Goal: Task Accomplishment & Management: Complete application form

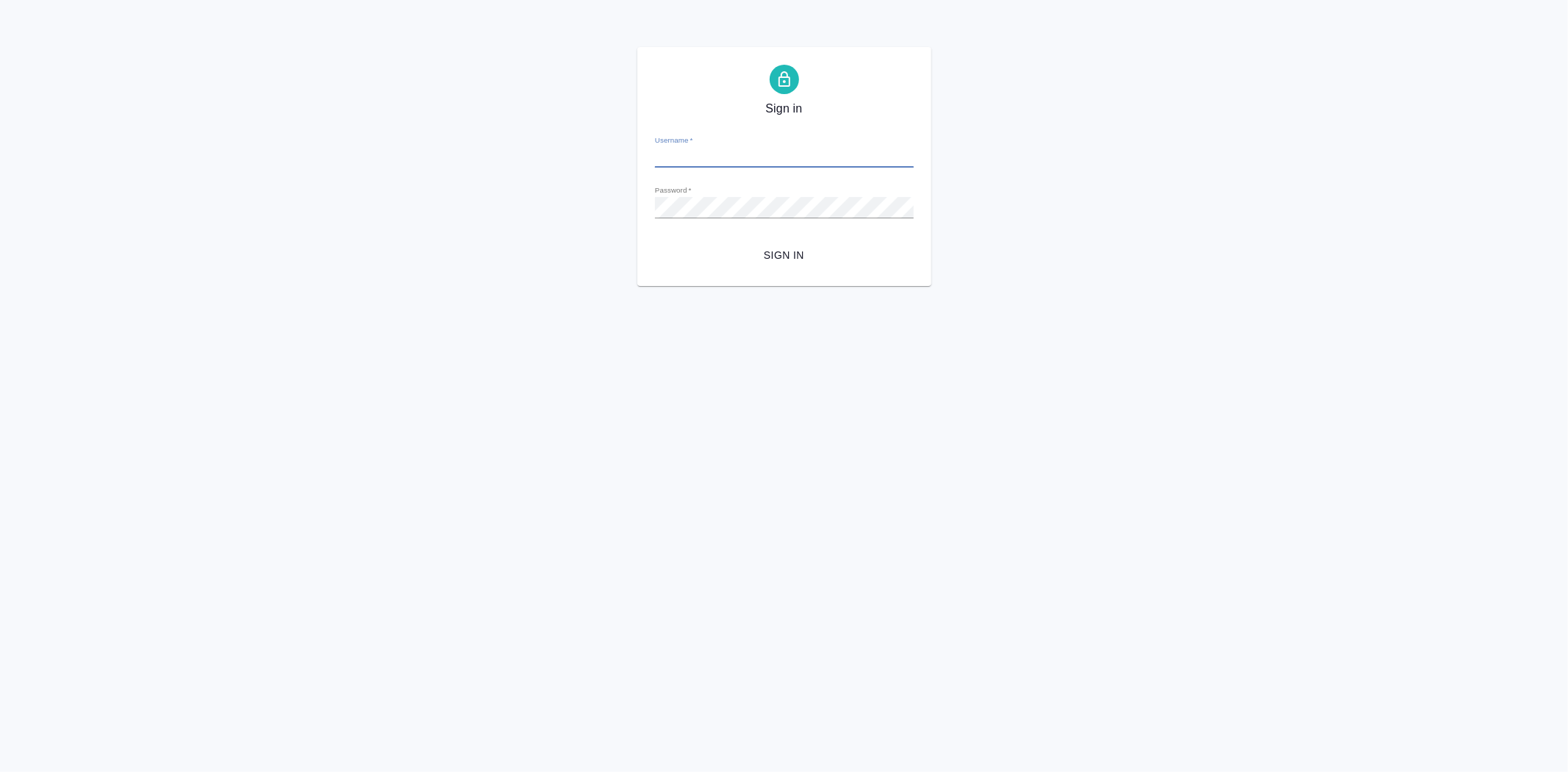
type input "[PERSON_NAME][EMAIL_ADDRESS][DOMAIN_NAME]"
click at [780, 258] on span "Sign in" at bounding box center [784, 256] width 235 height 18
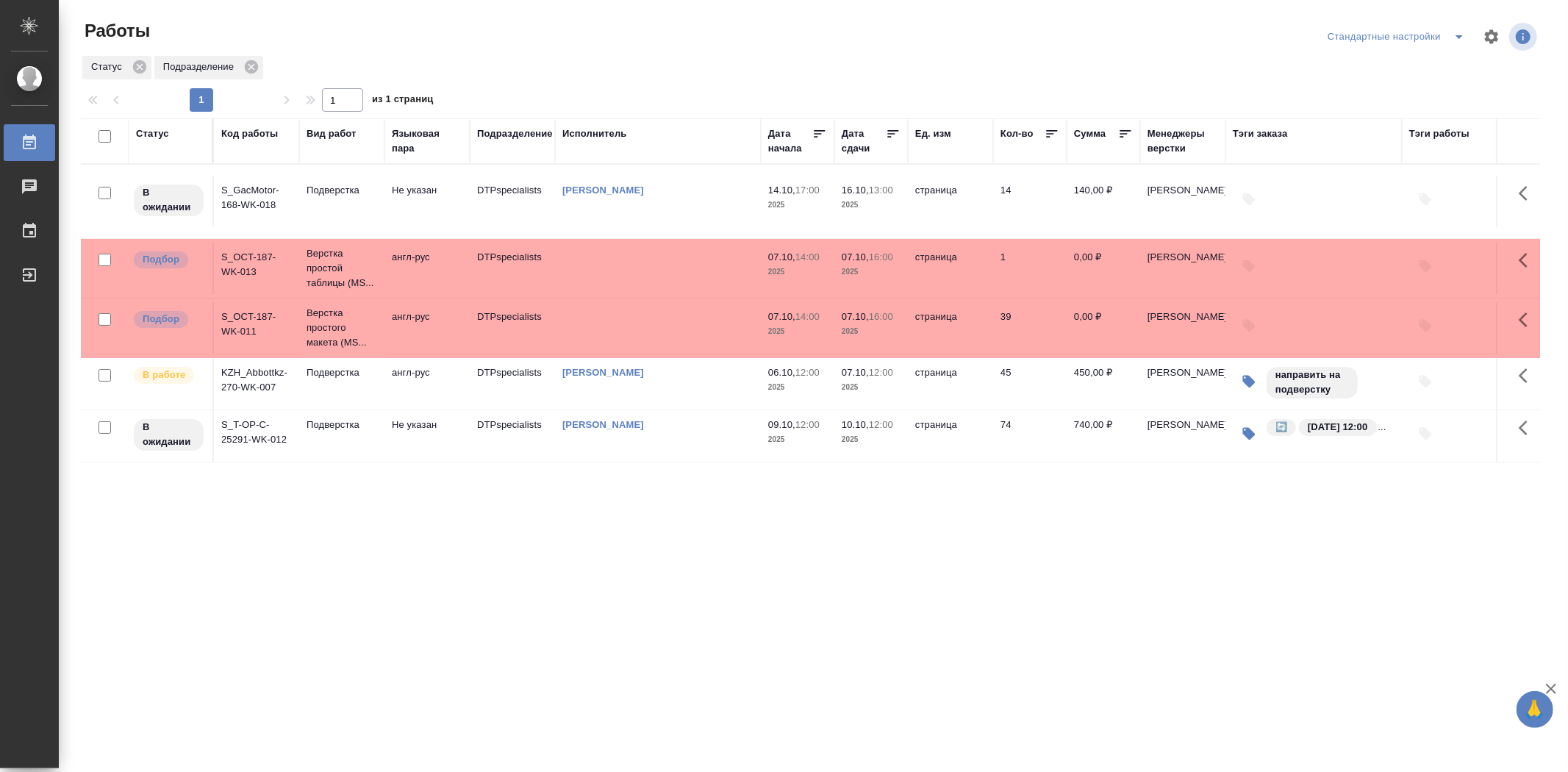
click at [103, 378] on input "checkbox" at bounding box center [104, 375] width 12 height 12
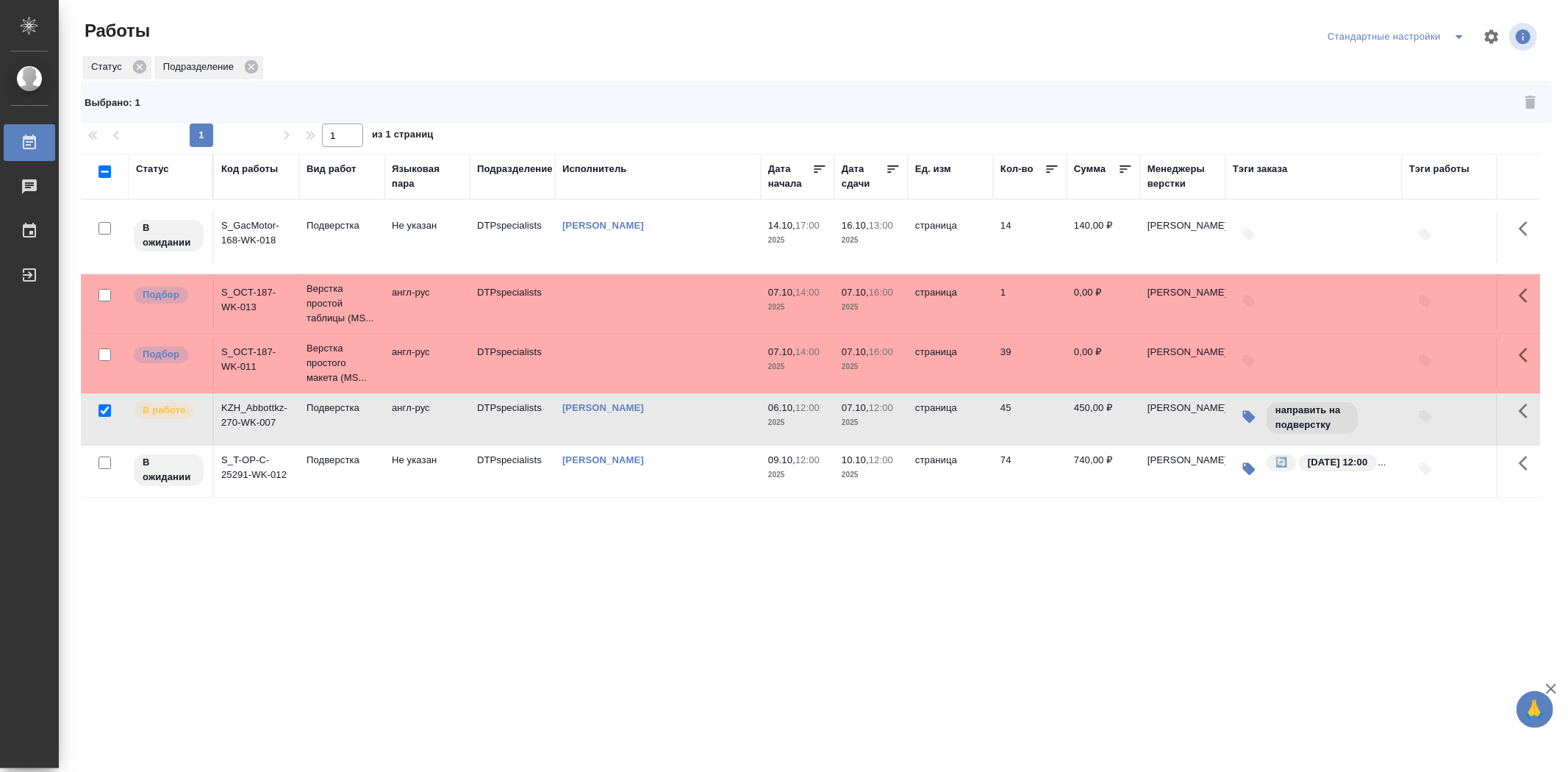
click at [261, 426] on td "KZH_Abbottkz-270-WK-007" at bounding box center [256, 419] width 85 height 52
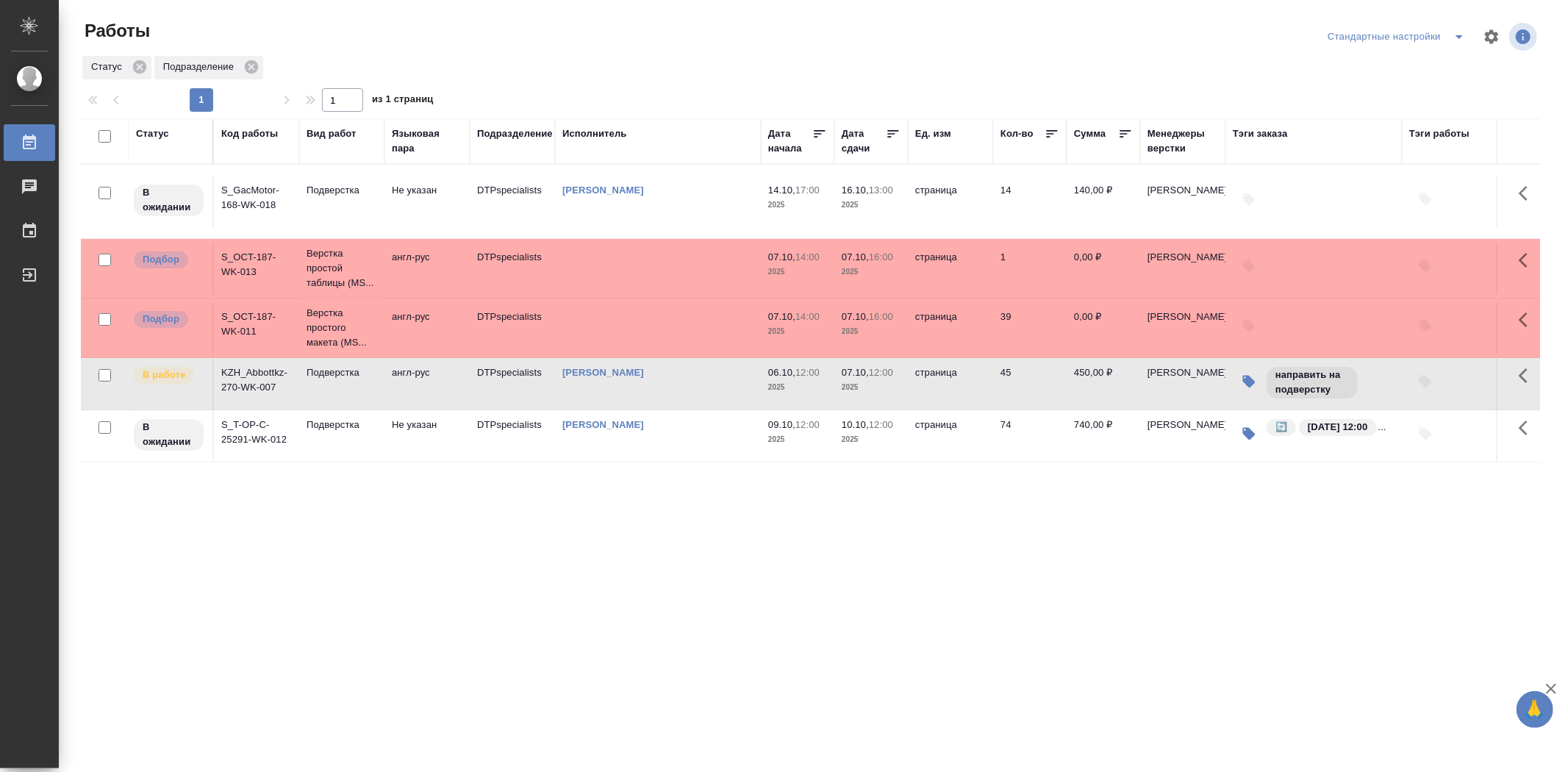
click at [258, 388] on td "KZH_Abbottkz-270-WK-007" at bounding box center [256, 384] width 85 height 52
click at [261, 384] on td "KZH_Abbottkz-270-WK-007" at bounding box center [256, 384] width 85 height 52
click at [107, 379] on input "checkbox" at bounding box center [104, 375] width 12 height 12
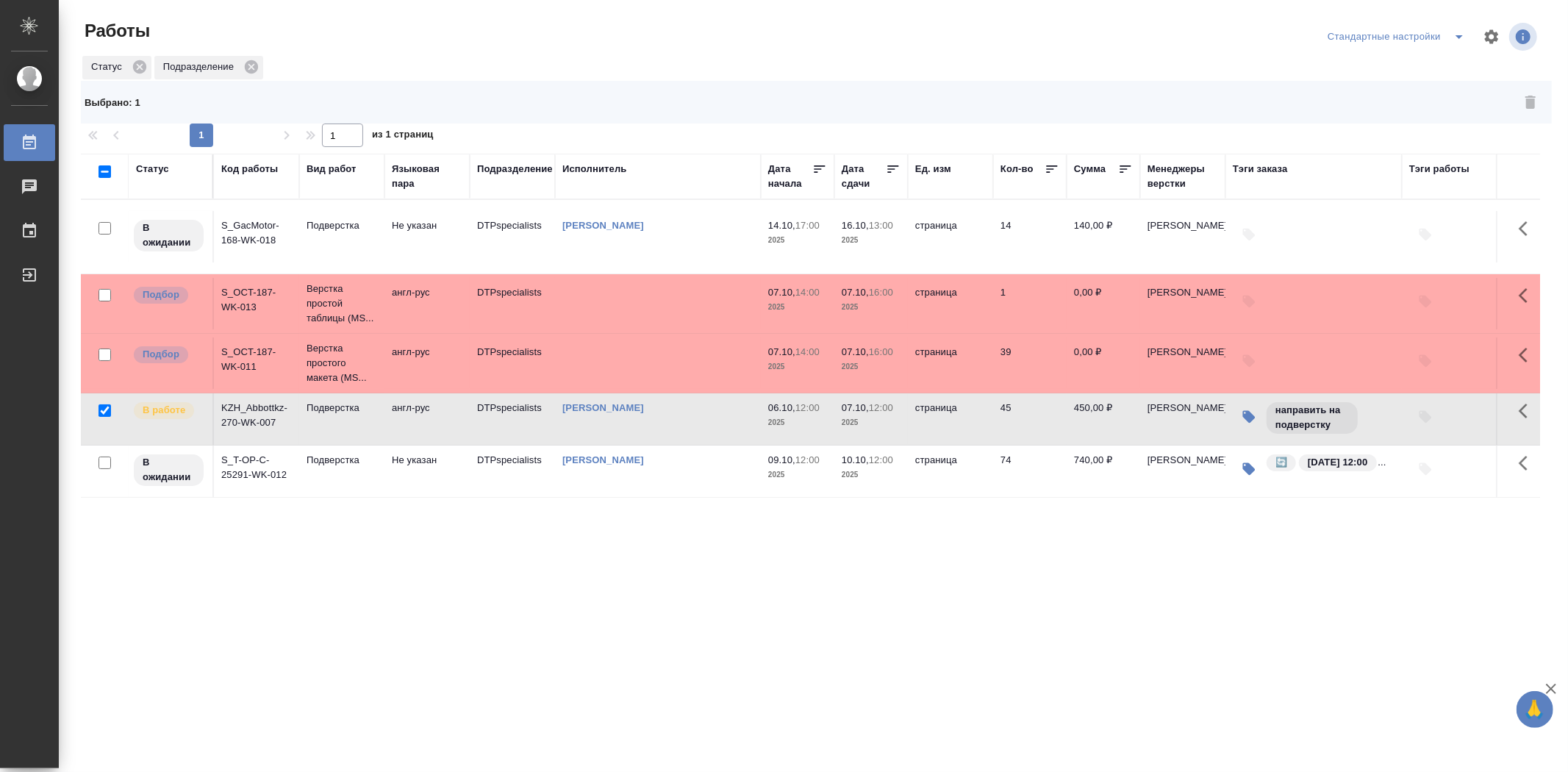
click at [247, 414] on td "KZH_Abbottkz-270-WK-007" at bounding box center [256, 419] width 85 height 52
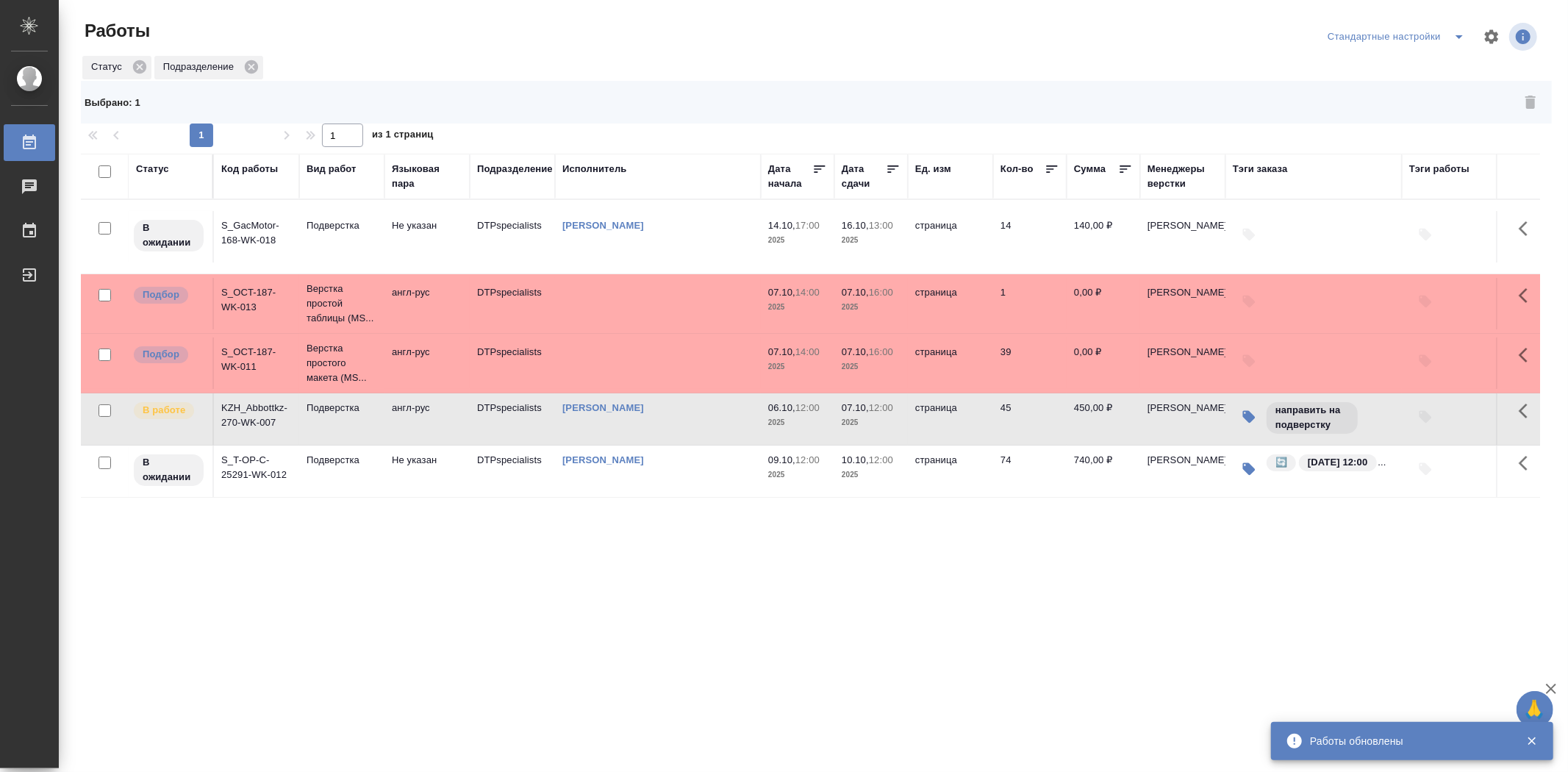
checkbox input "false"
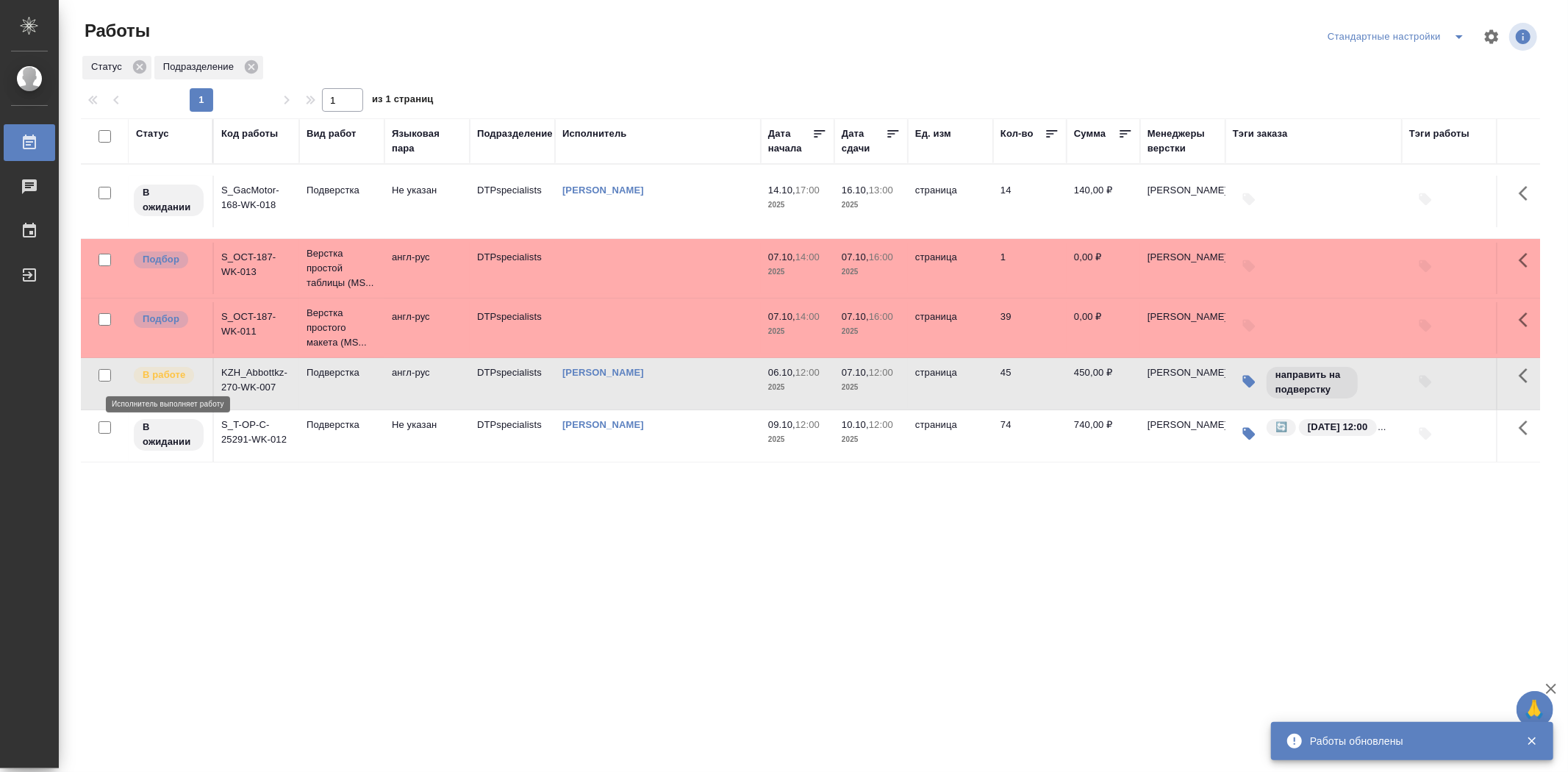
click at [171, 379] on p "В работе" at bounding box center [164, 375] width 43 height 15
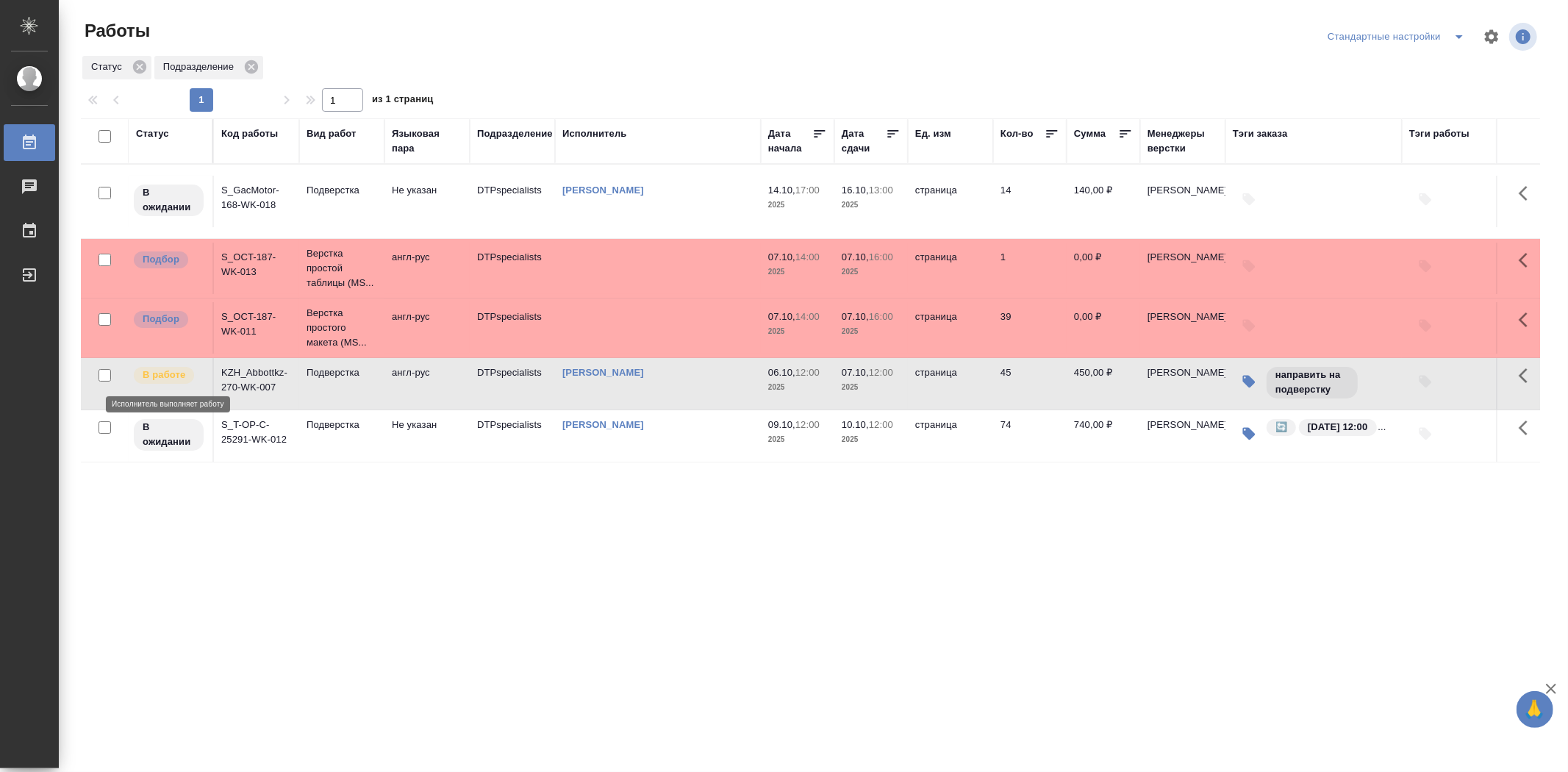
click at [172, 379] on p "В работе" at bounding box center [164, 375] width 43 height 15
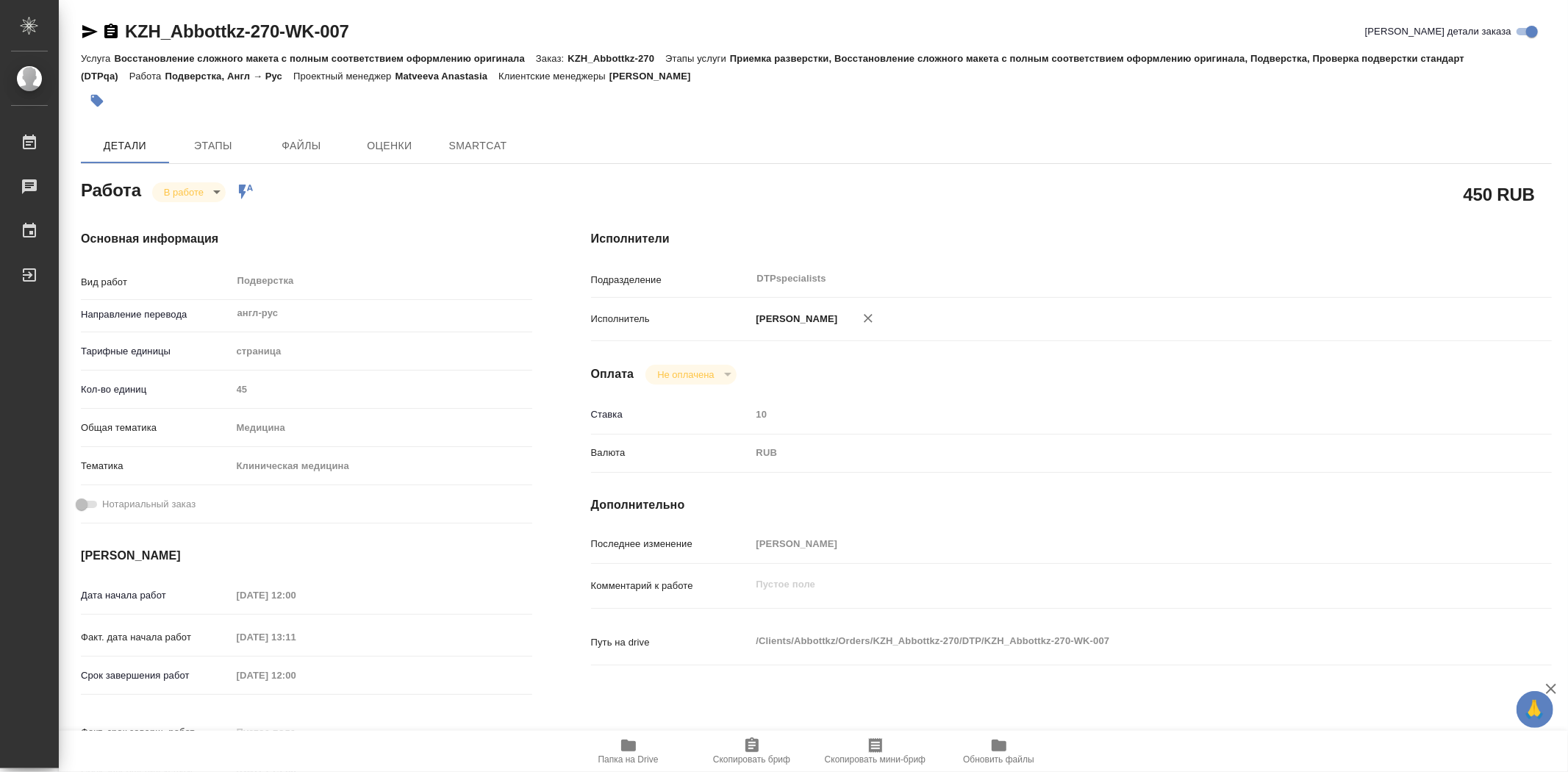
type textarea "x"
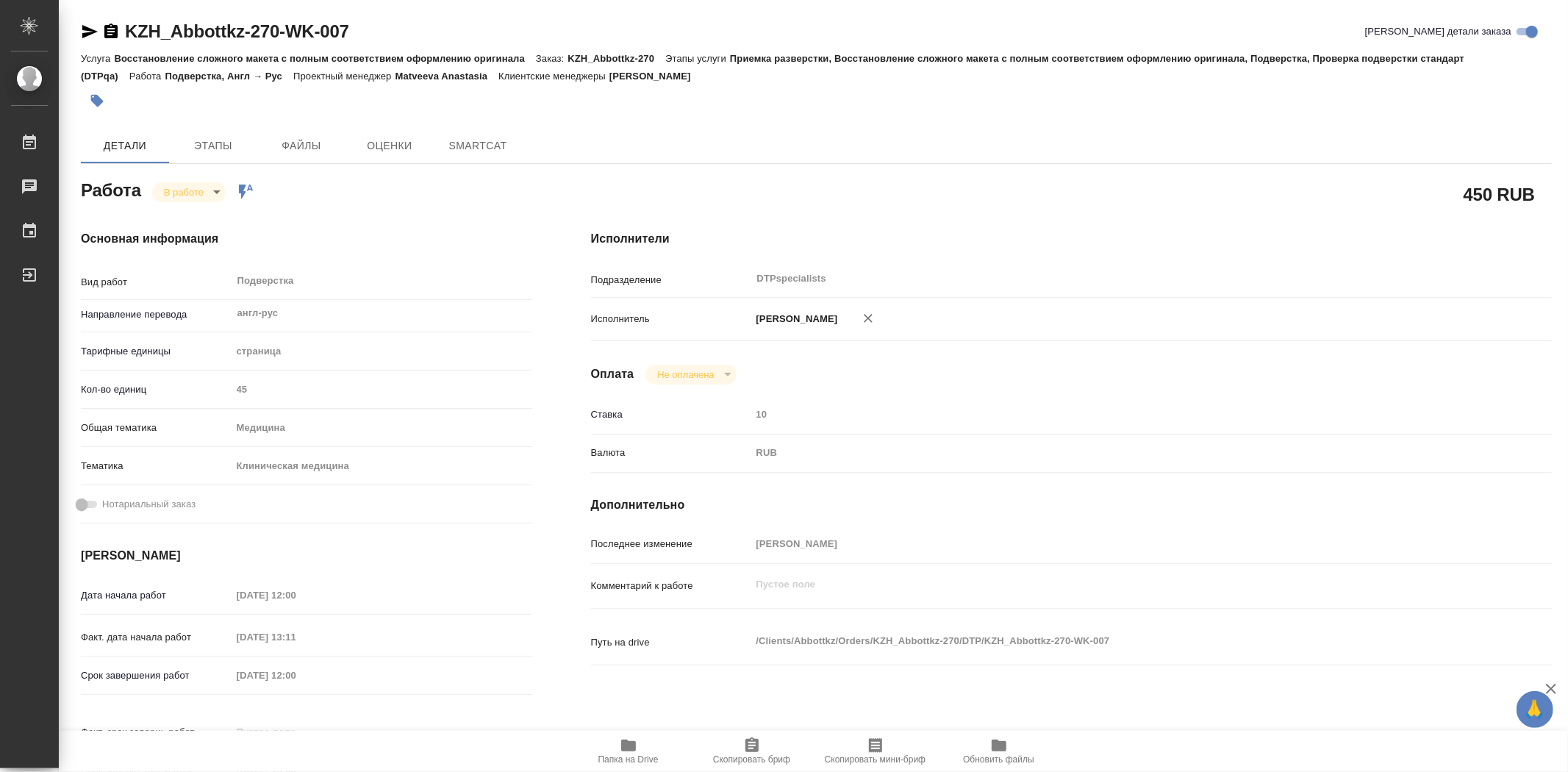
type textarea "x"
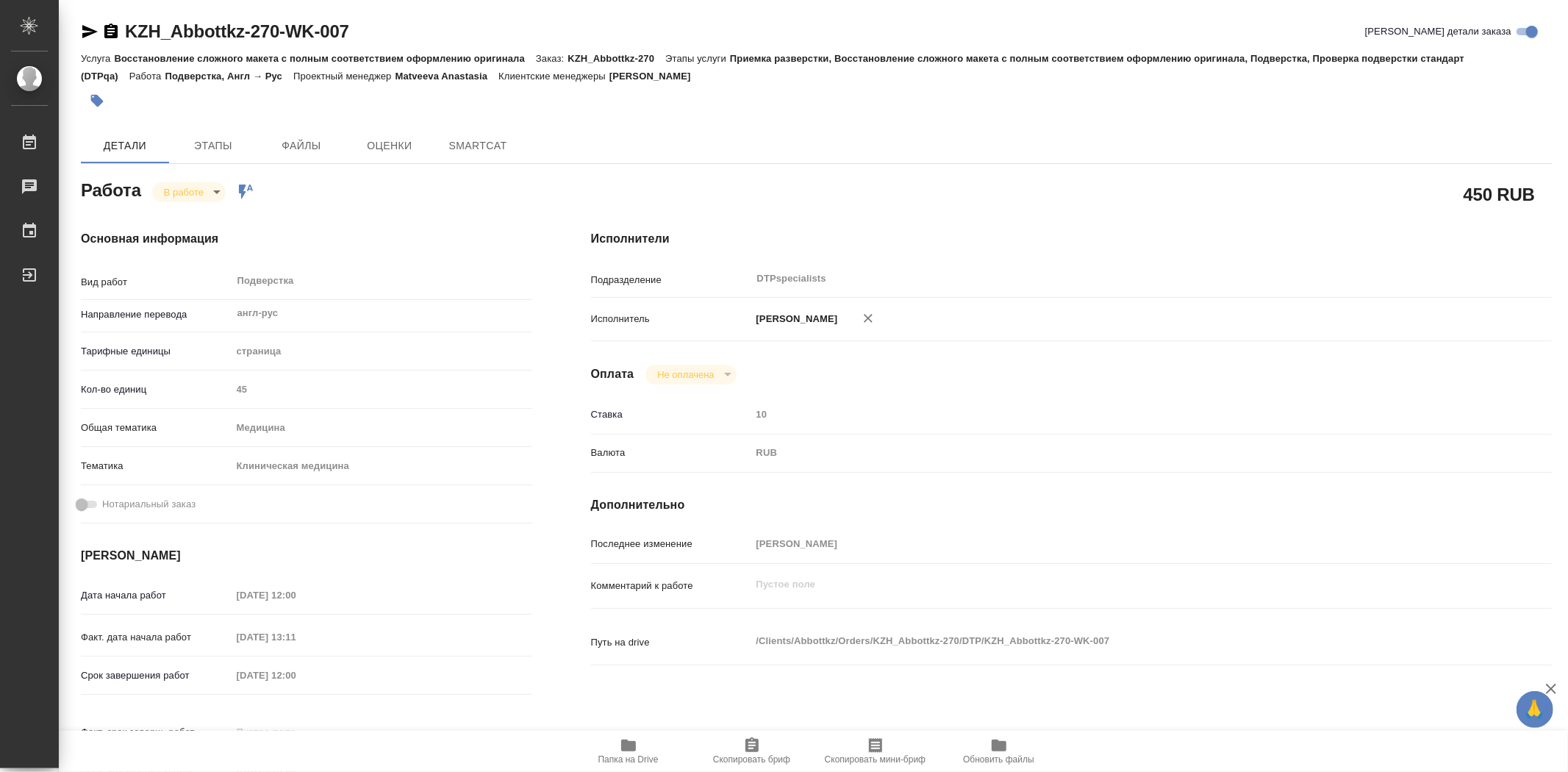
type textarea "x"
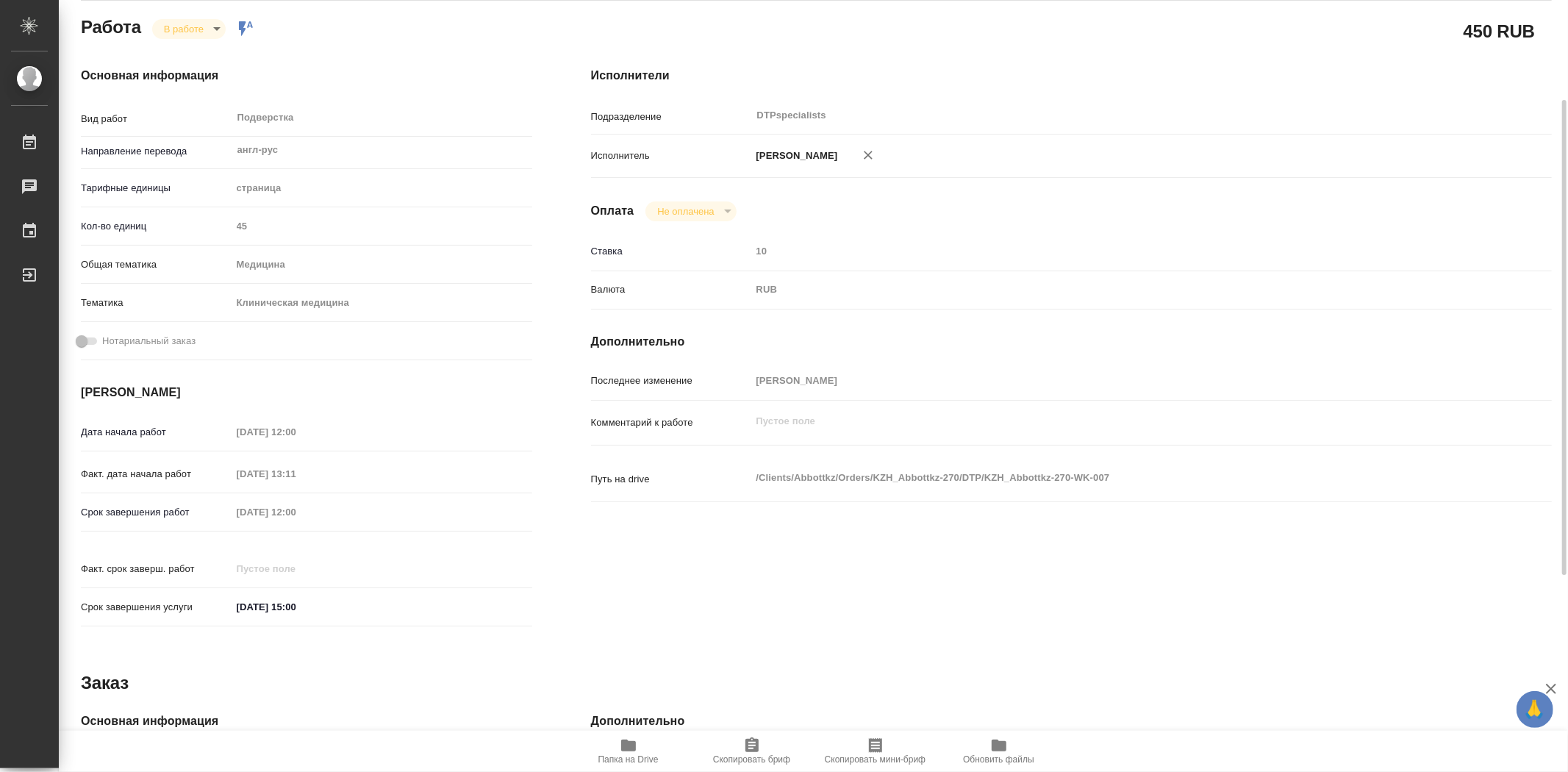
type textarea "x"
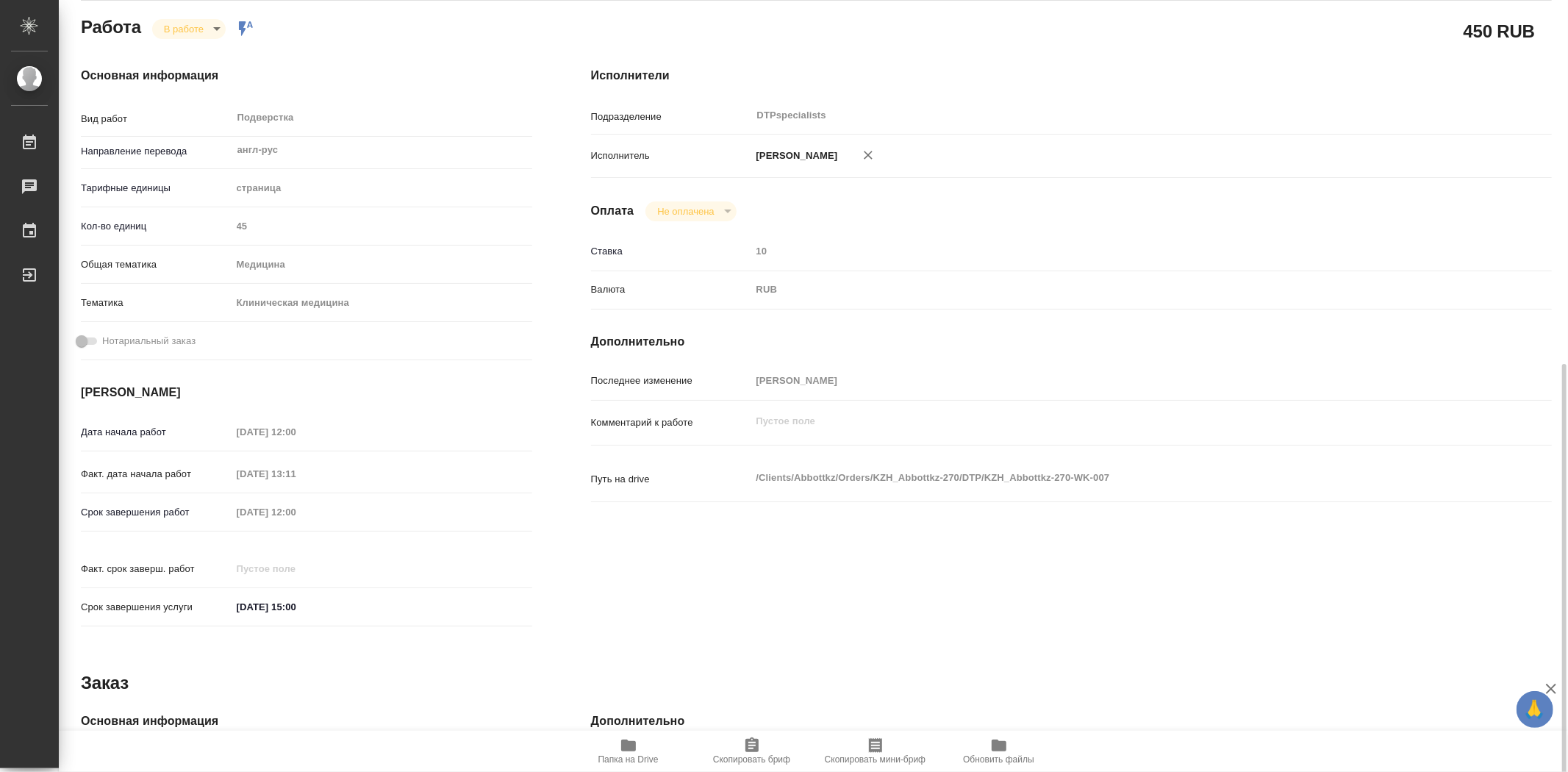
scroll to position [326, 0]
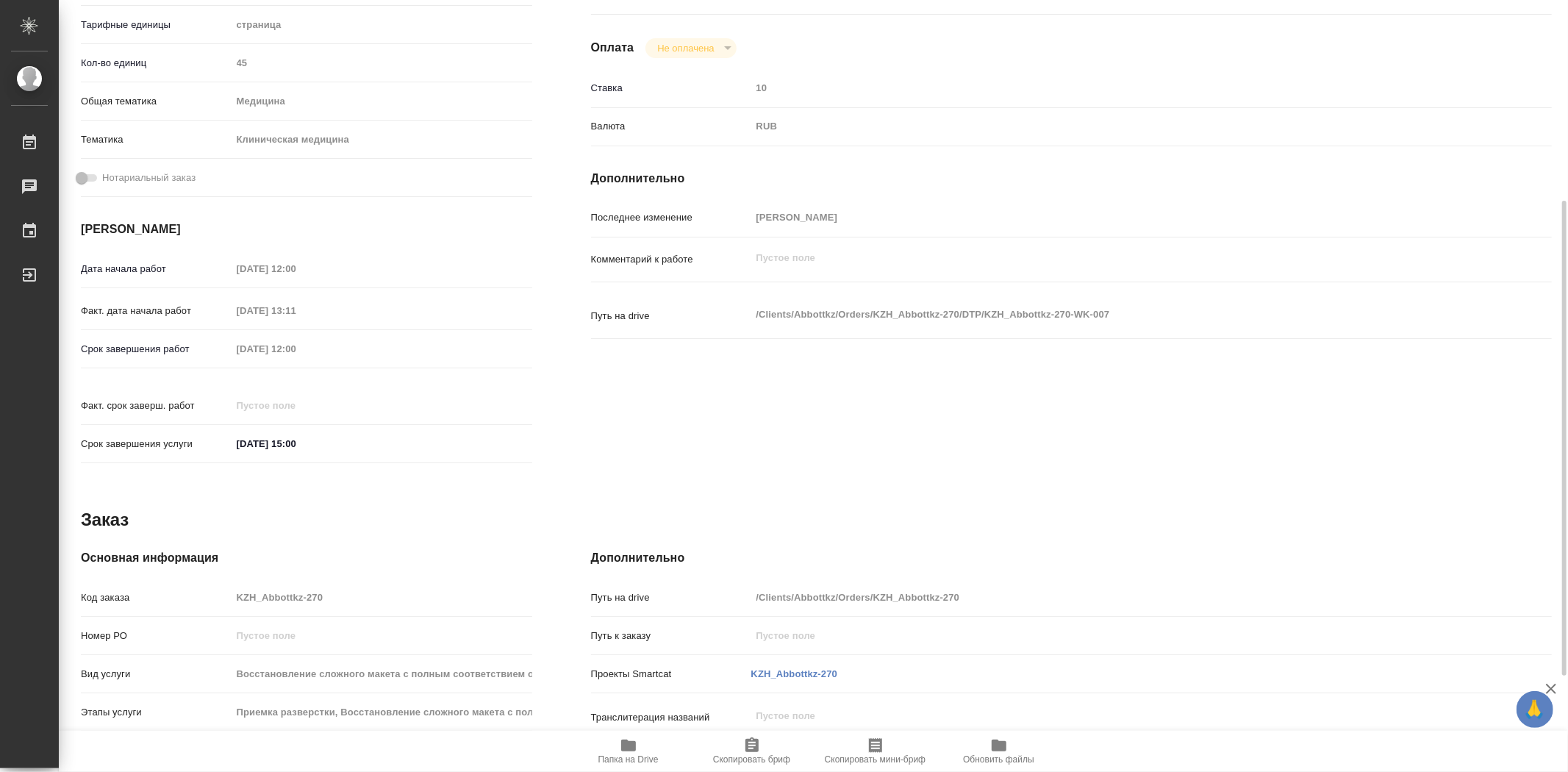
type textarea "x"
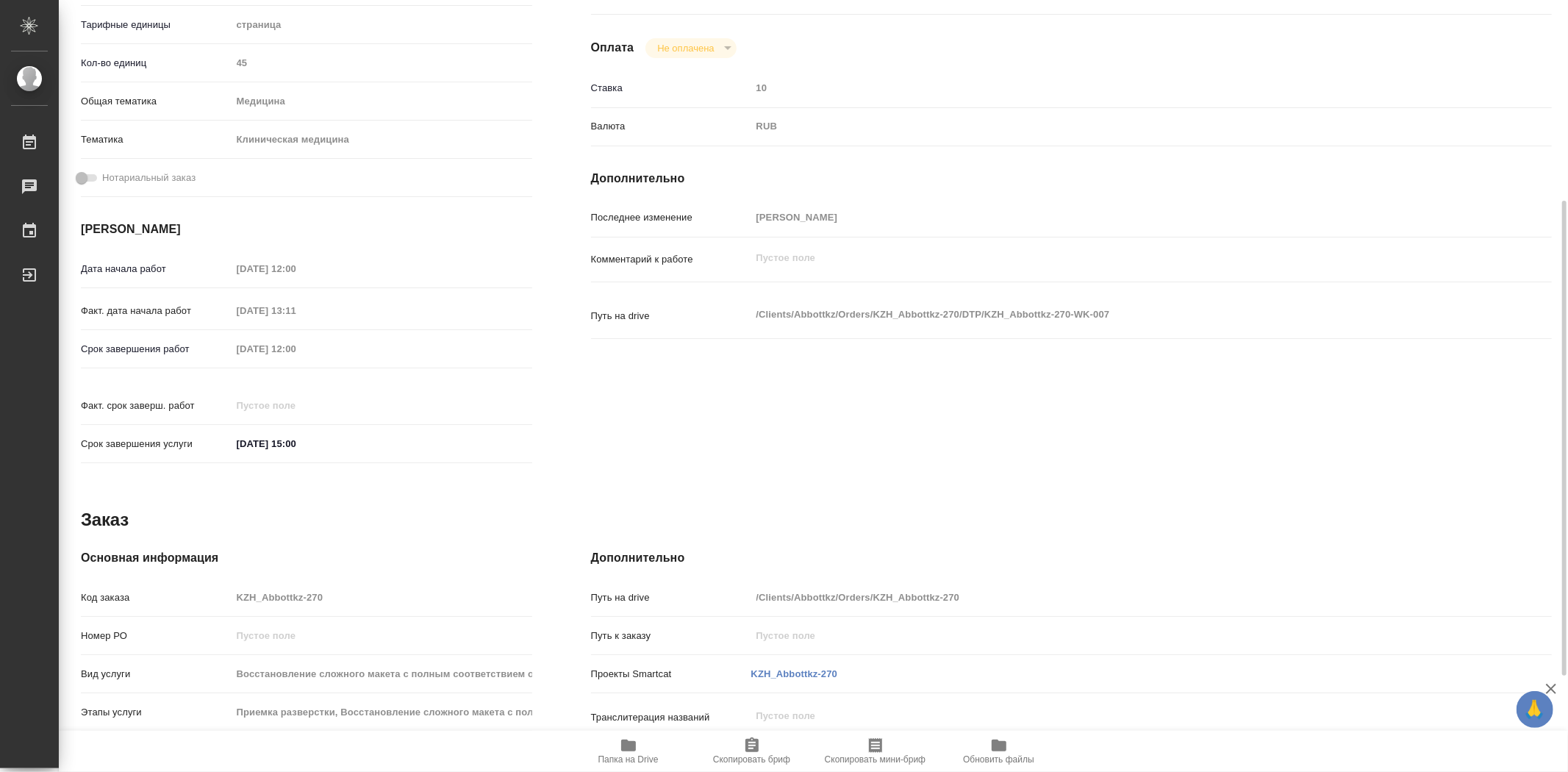
scroll to position [408, 0]
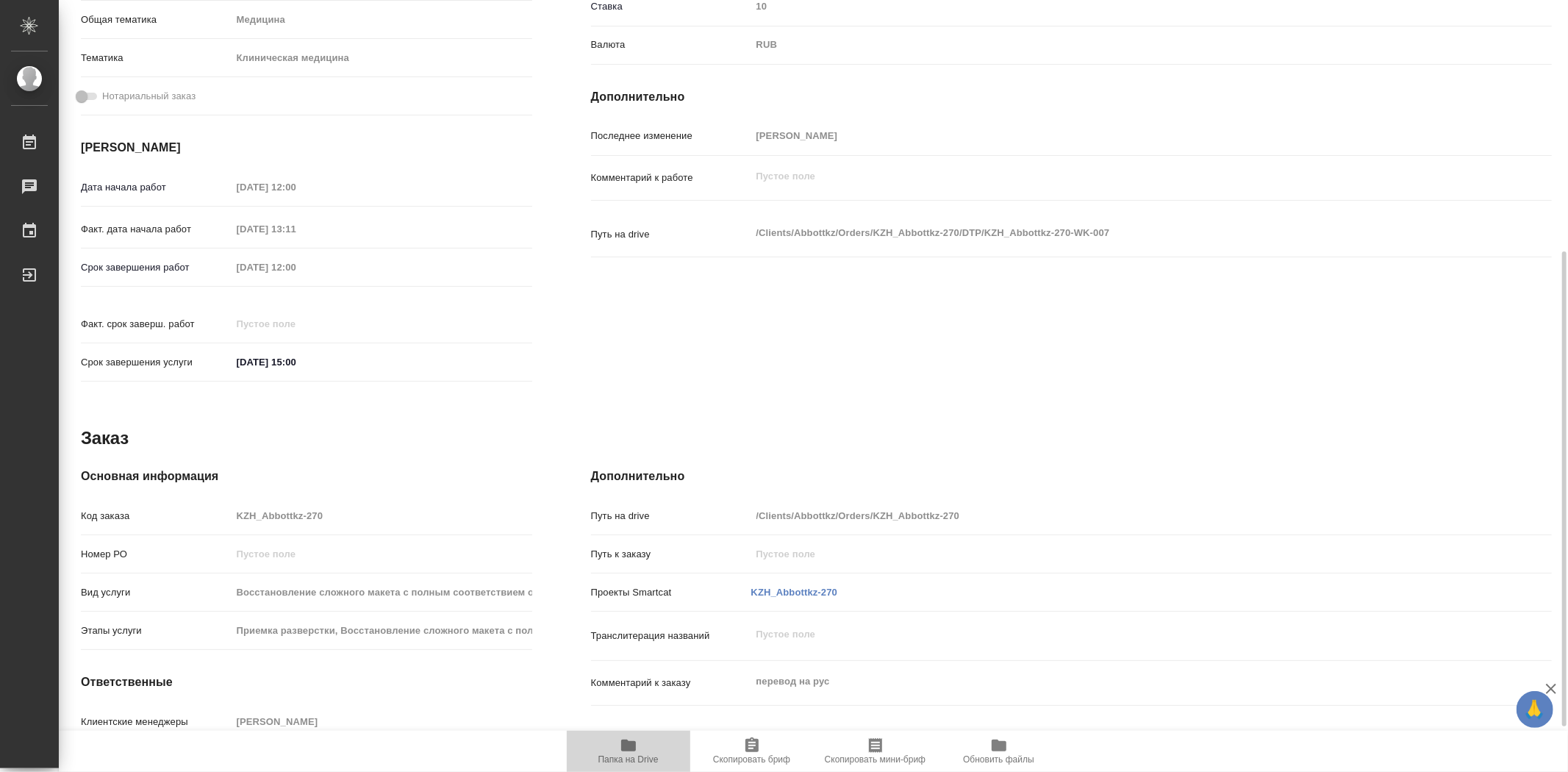
click at [649, 758] on span "Папка на Drive" at bounding box center [628, 760] width 61 height 11
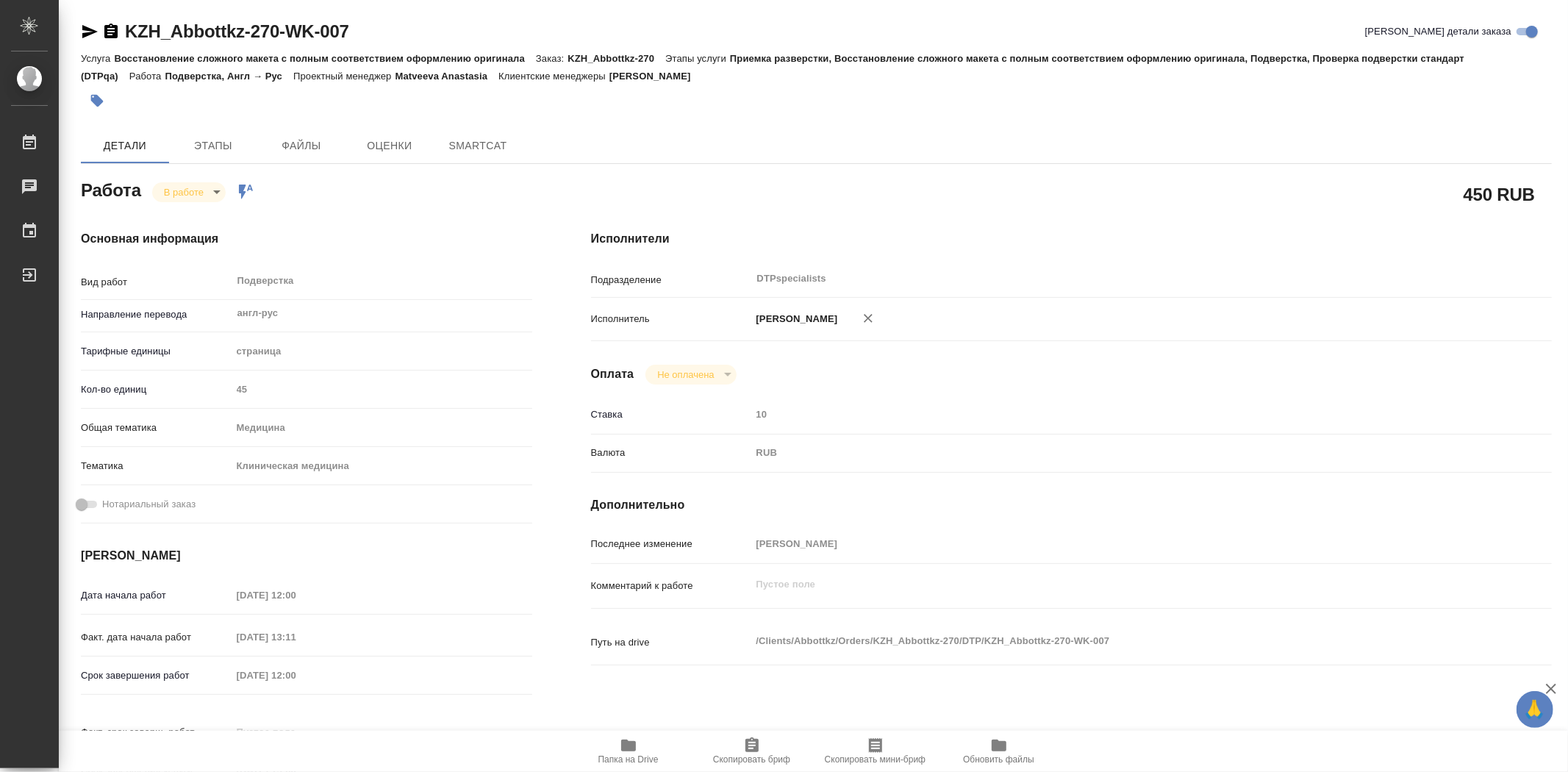
type textarea "x"
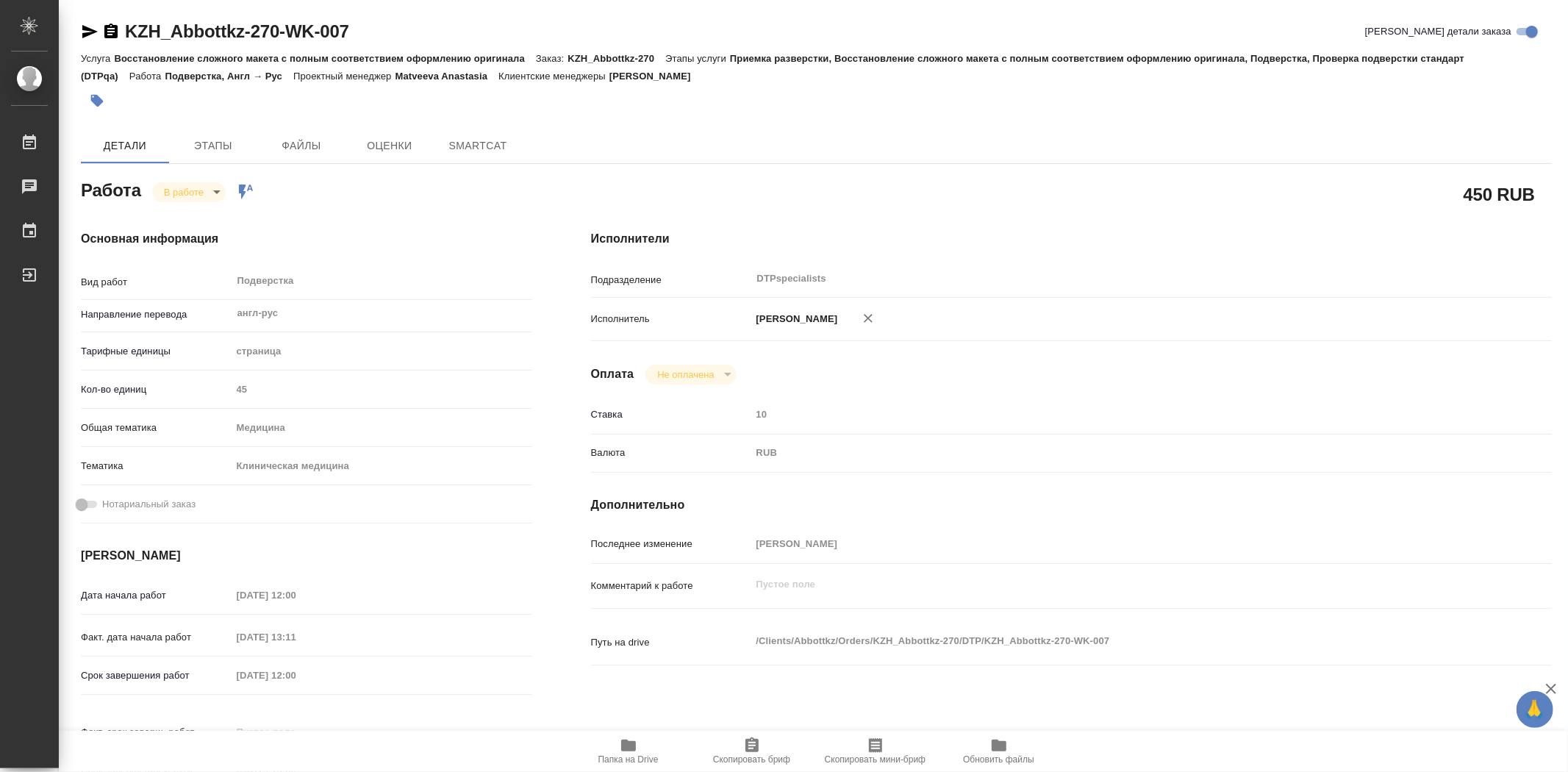
type textarea "x"
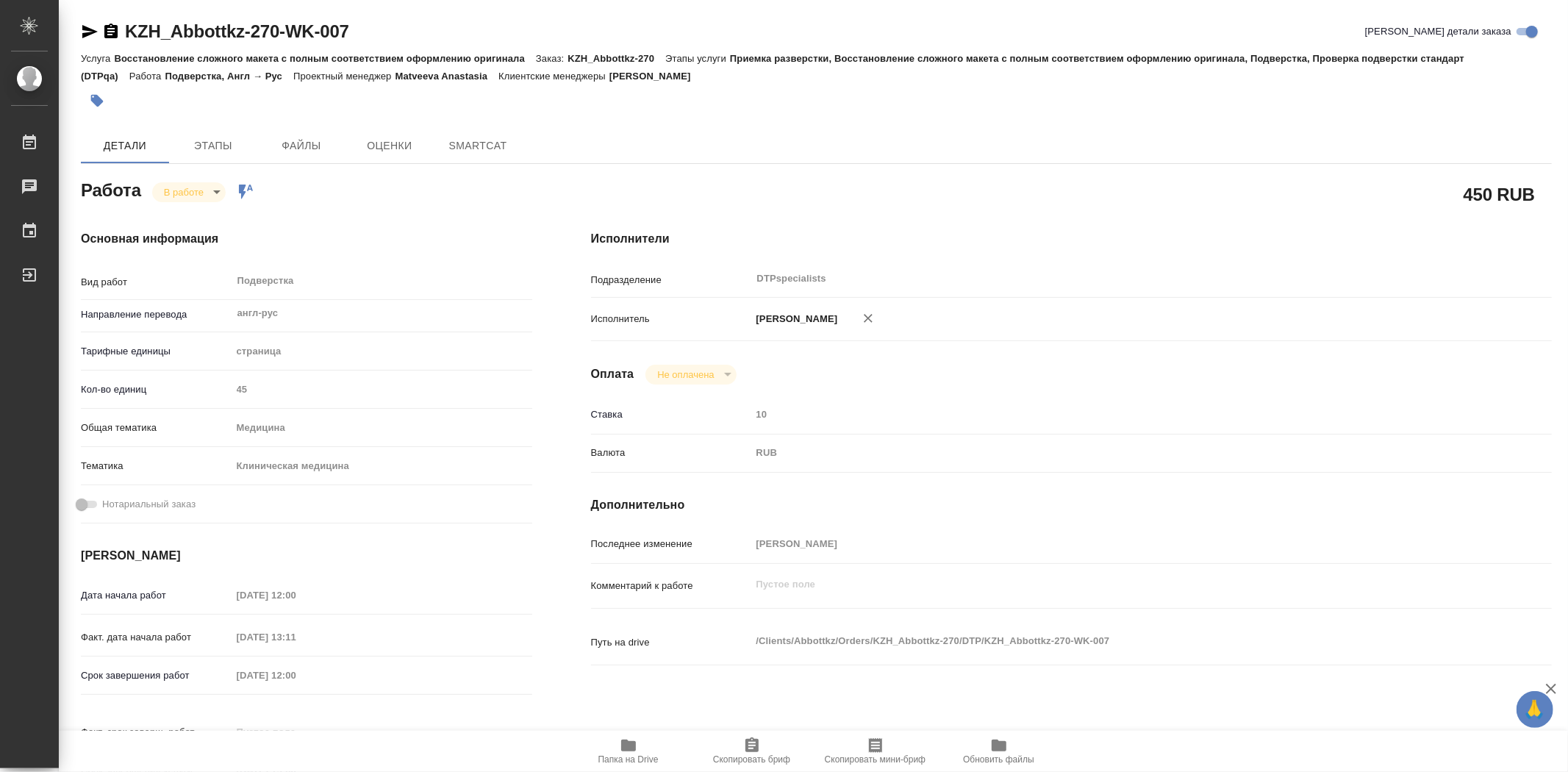
type textarea "x"
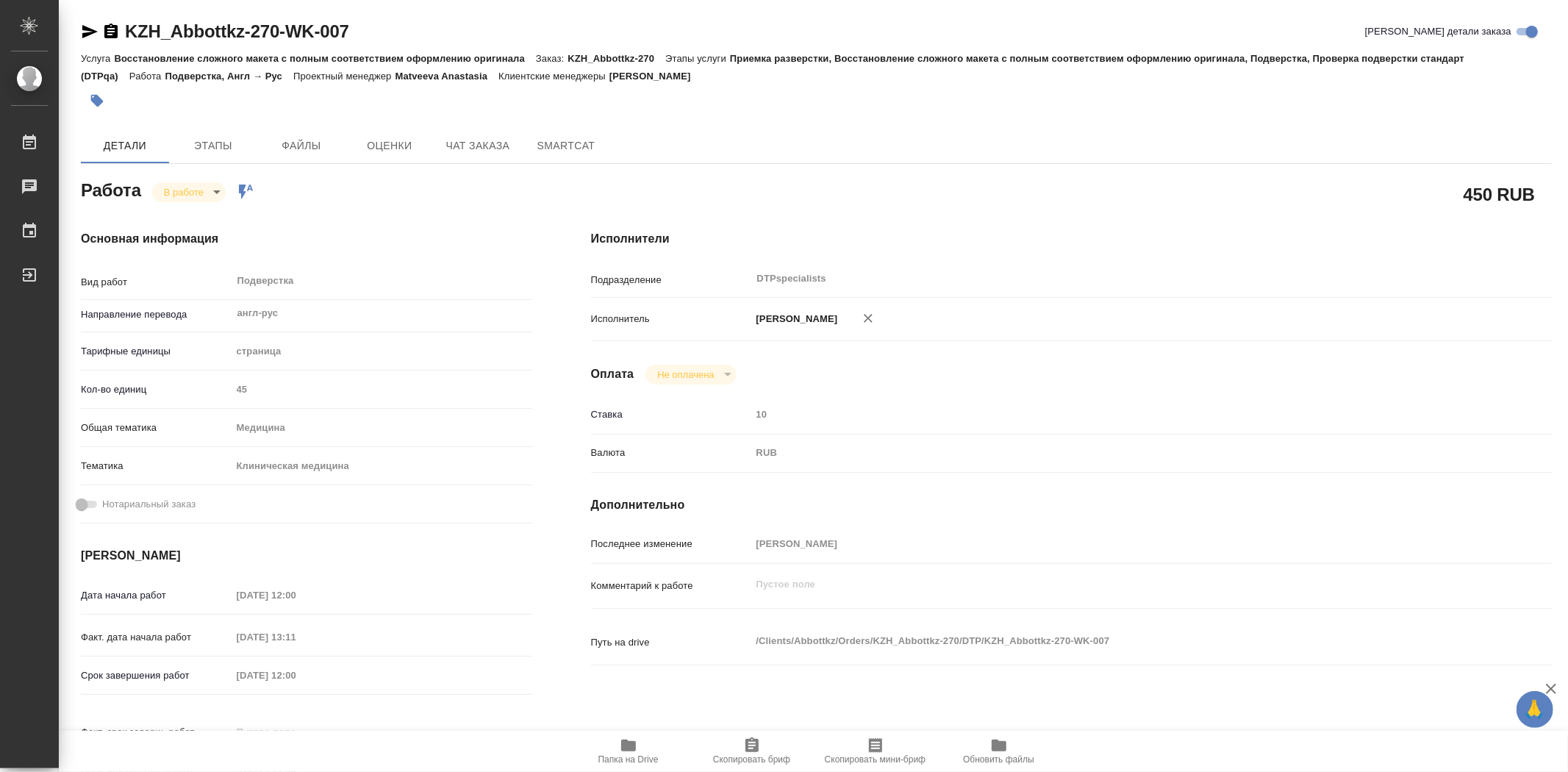
type textarea "x"
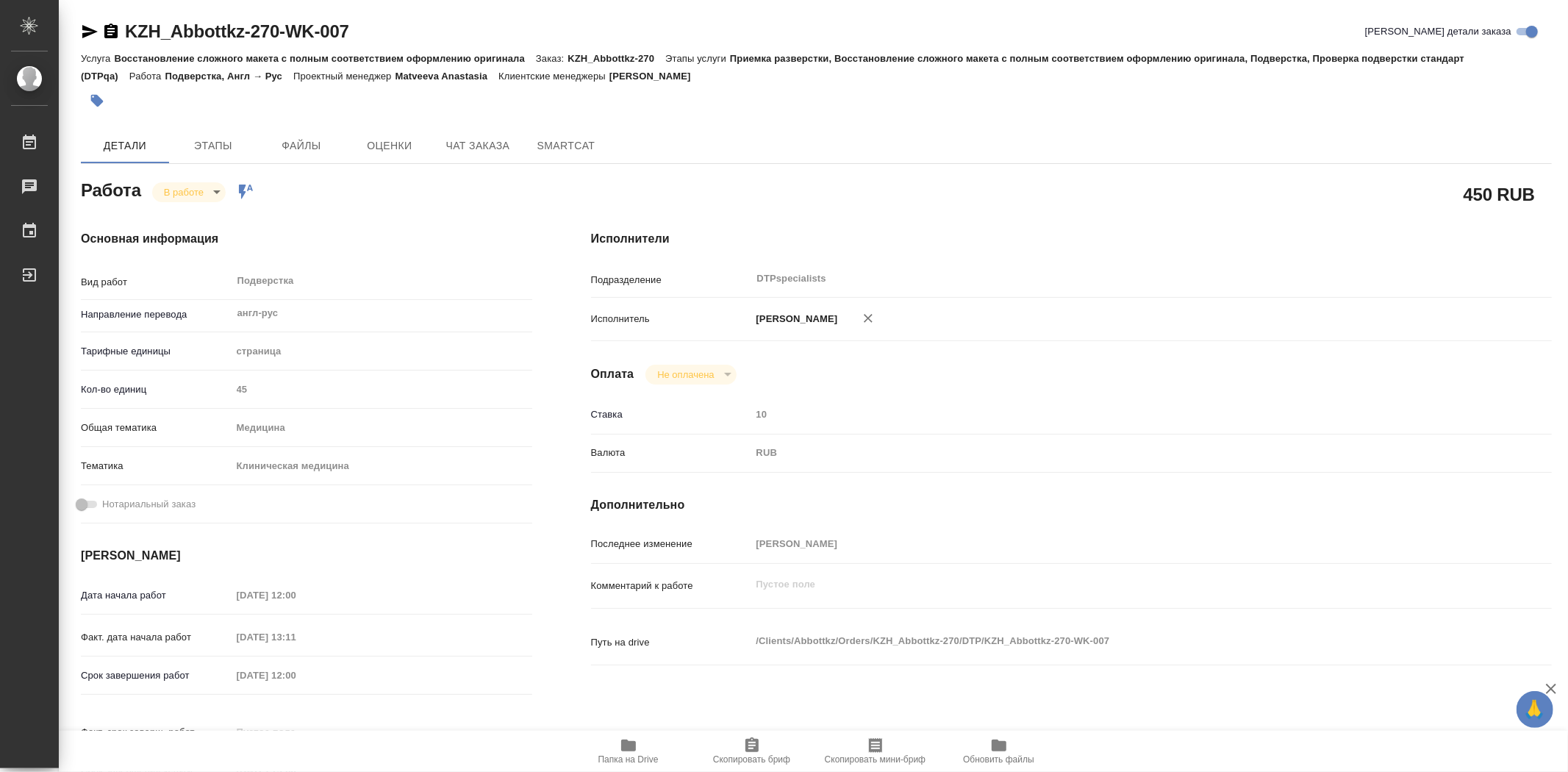
type textarea "x"
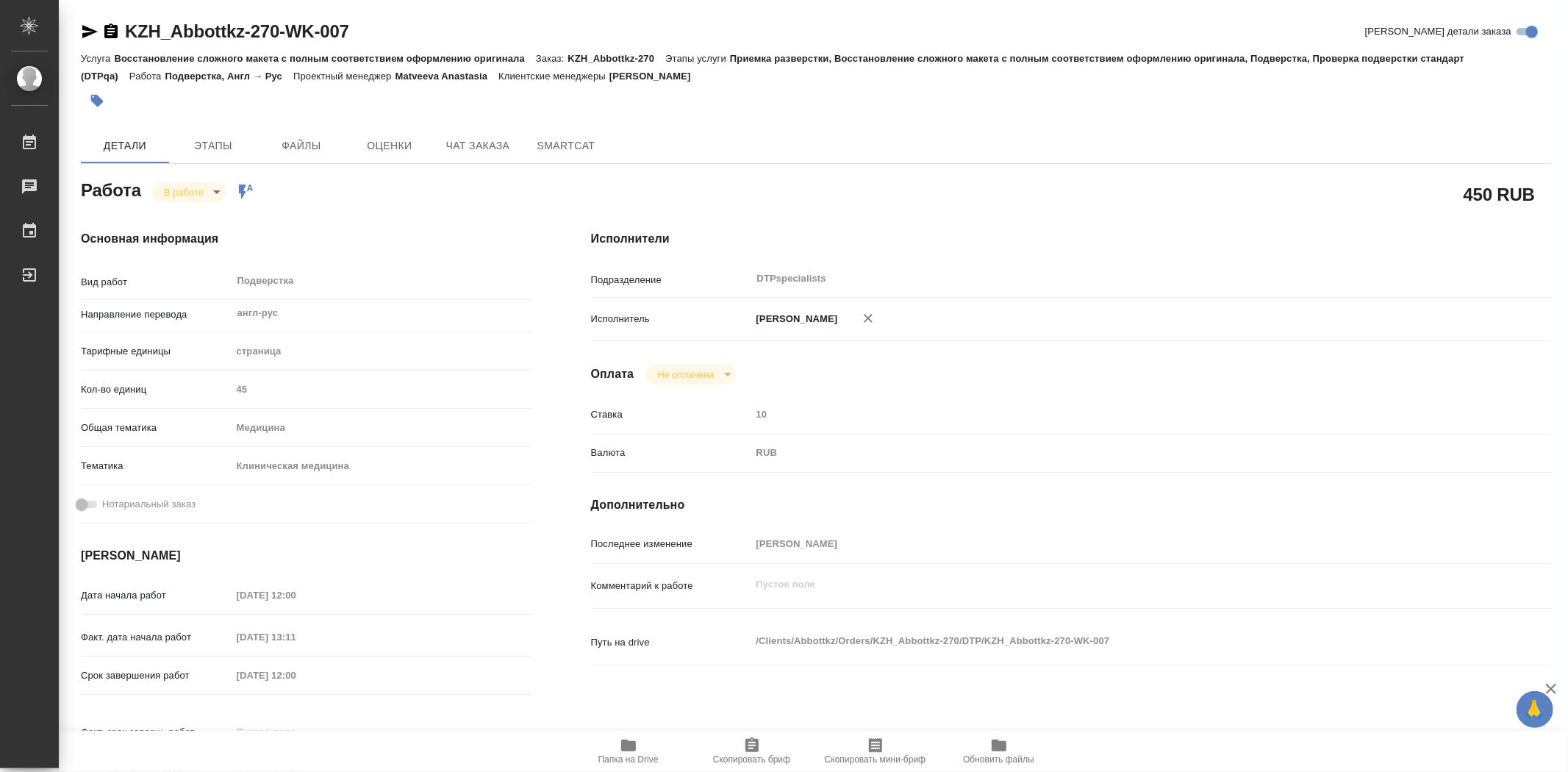
click at [634, 752] on icon "button" at bounding box center [628, 746] width 18 height 18
type textarea "x"
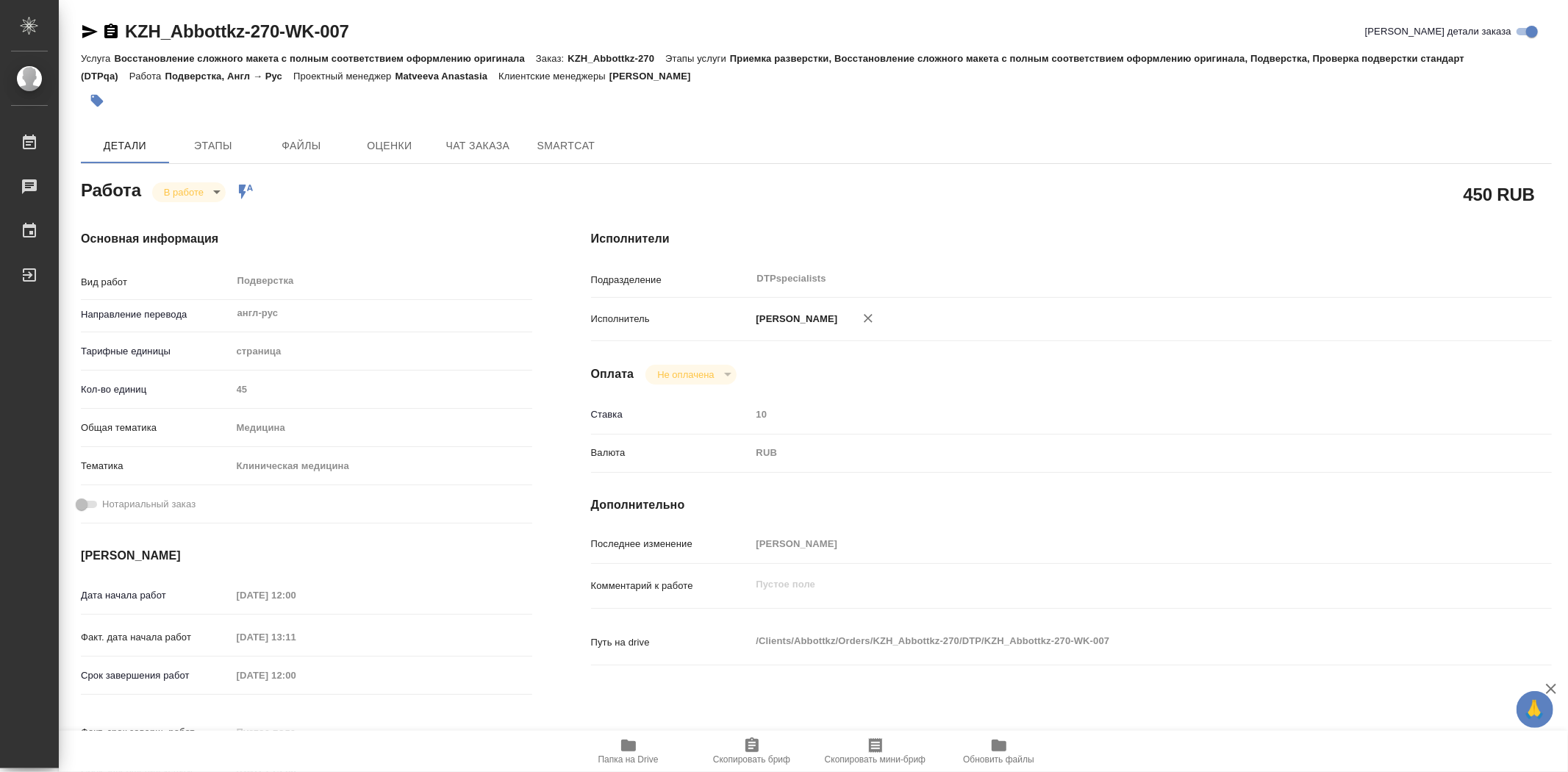
type textarea "x"
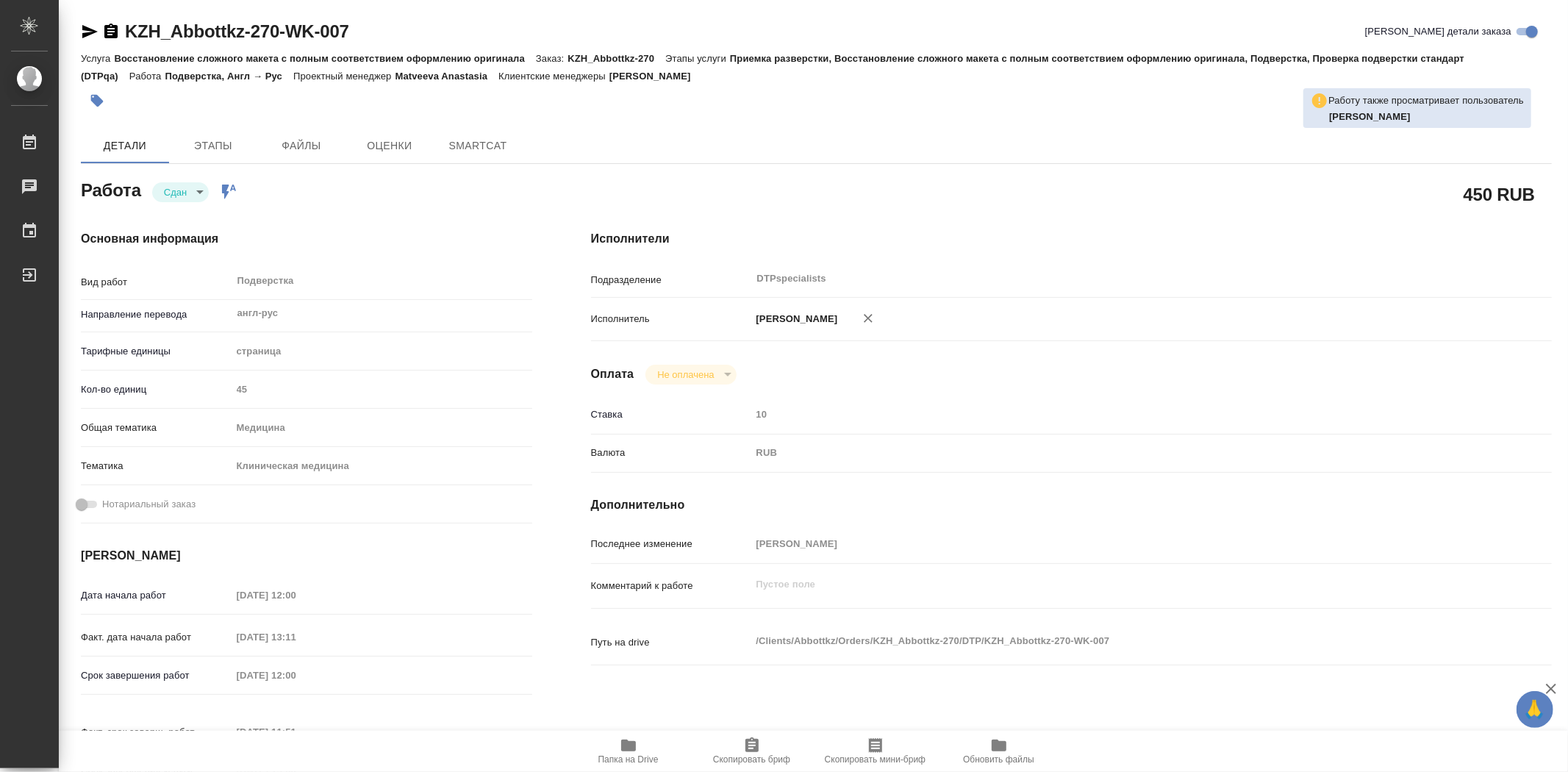
type textarea "x"
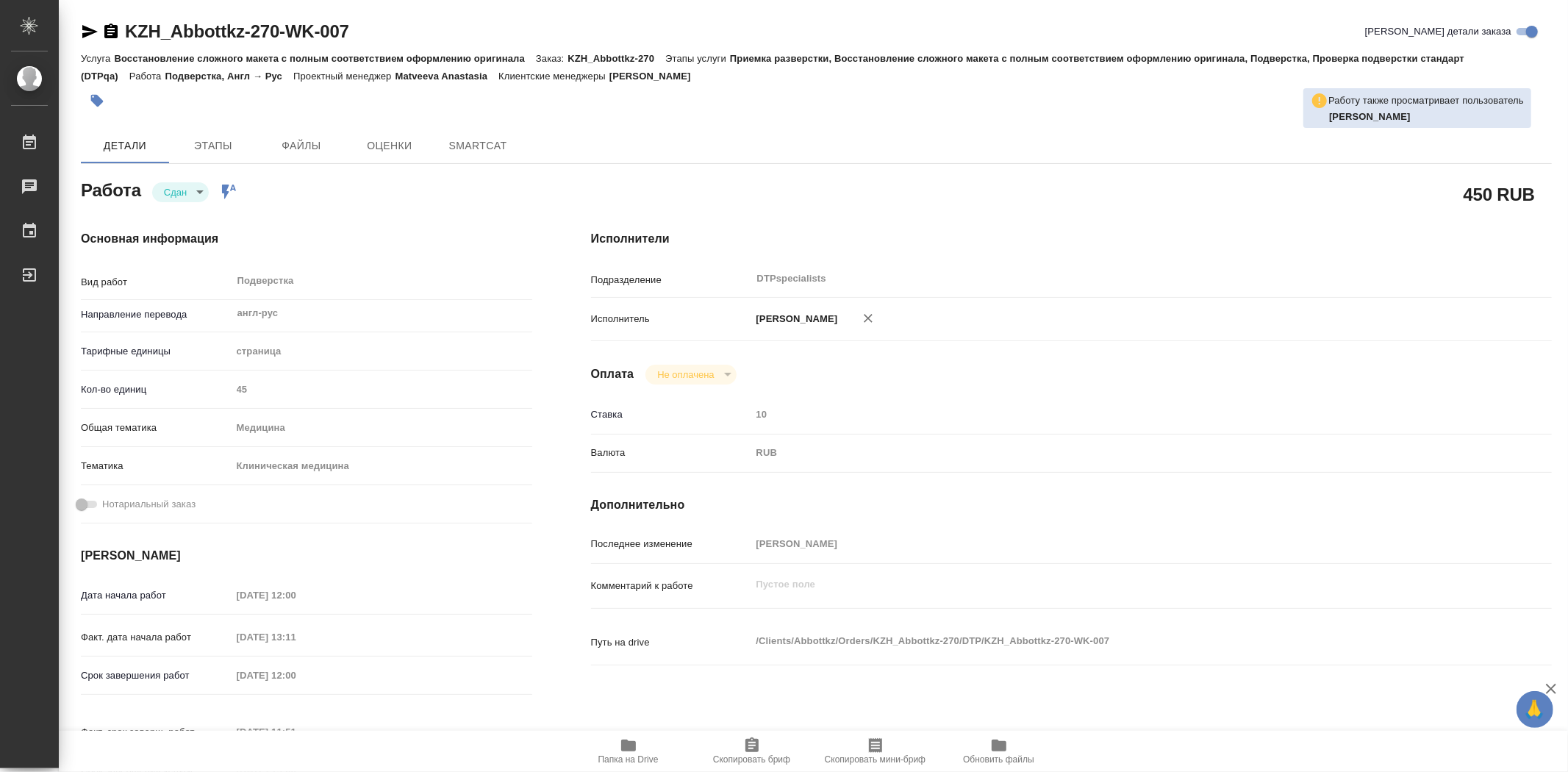
type textarea "x"
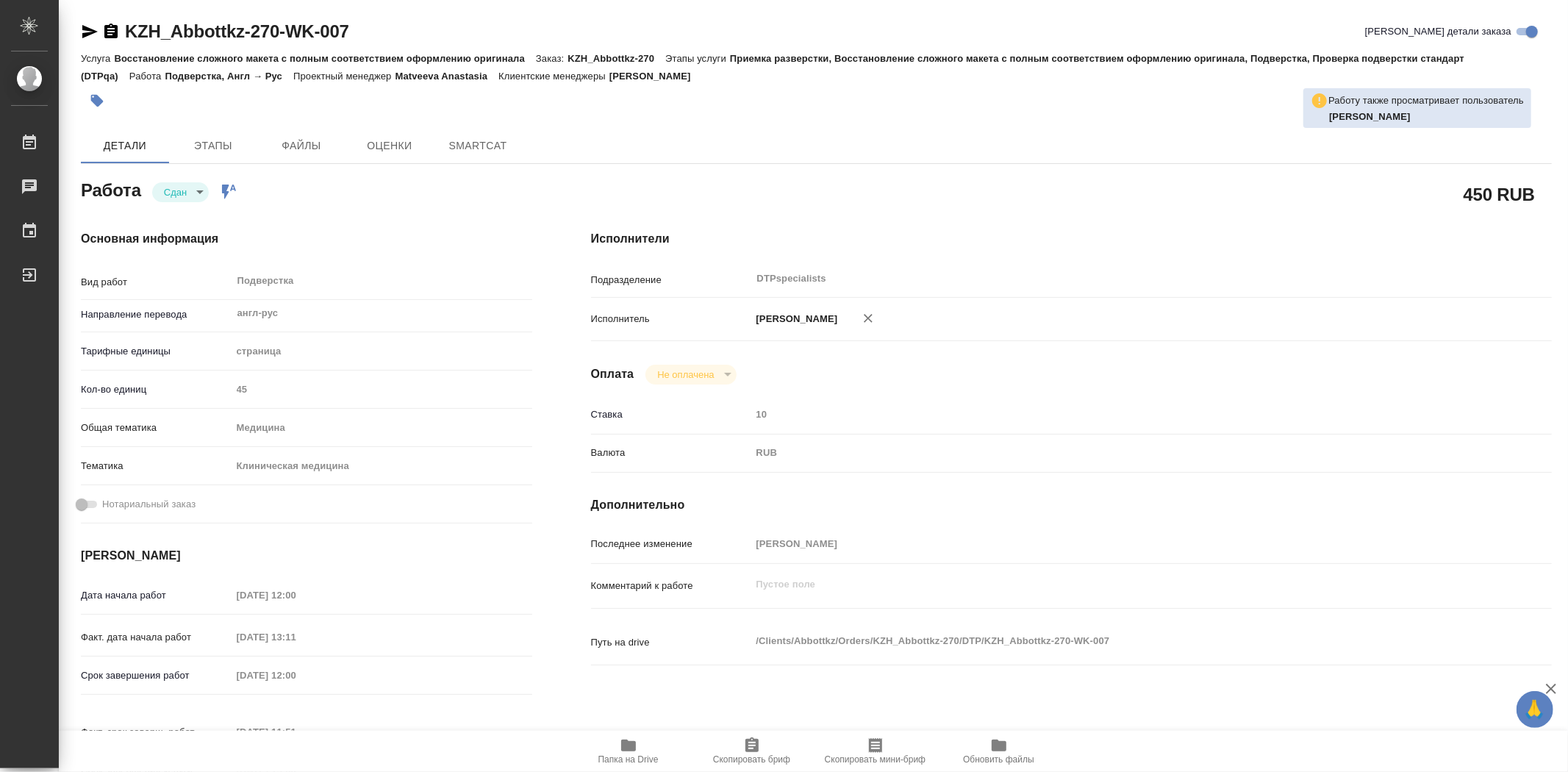
type textarea "x"
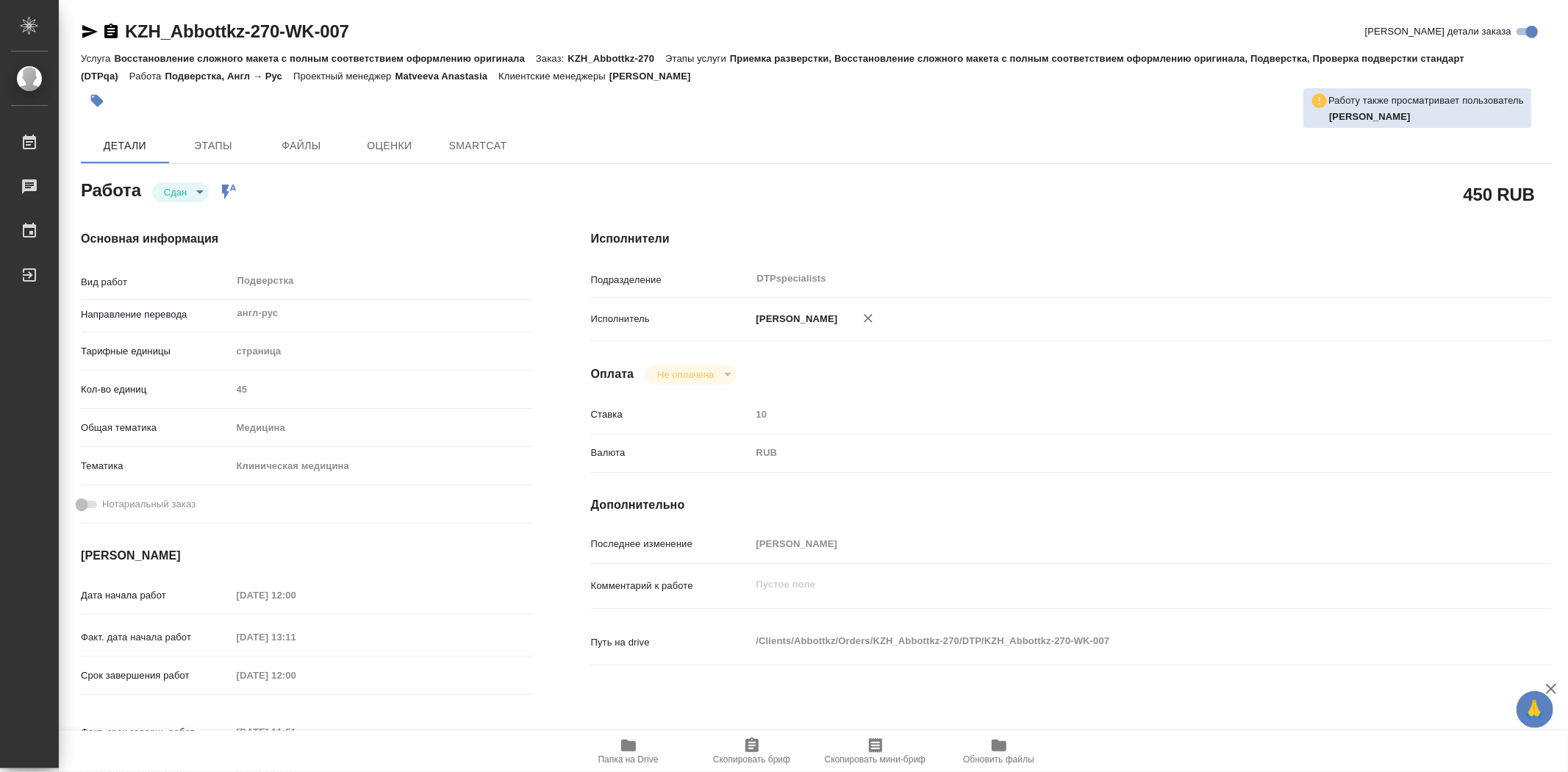
type textarea "x"
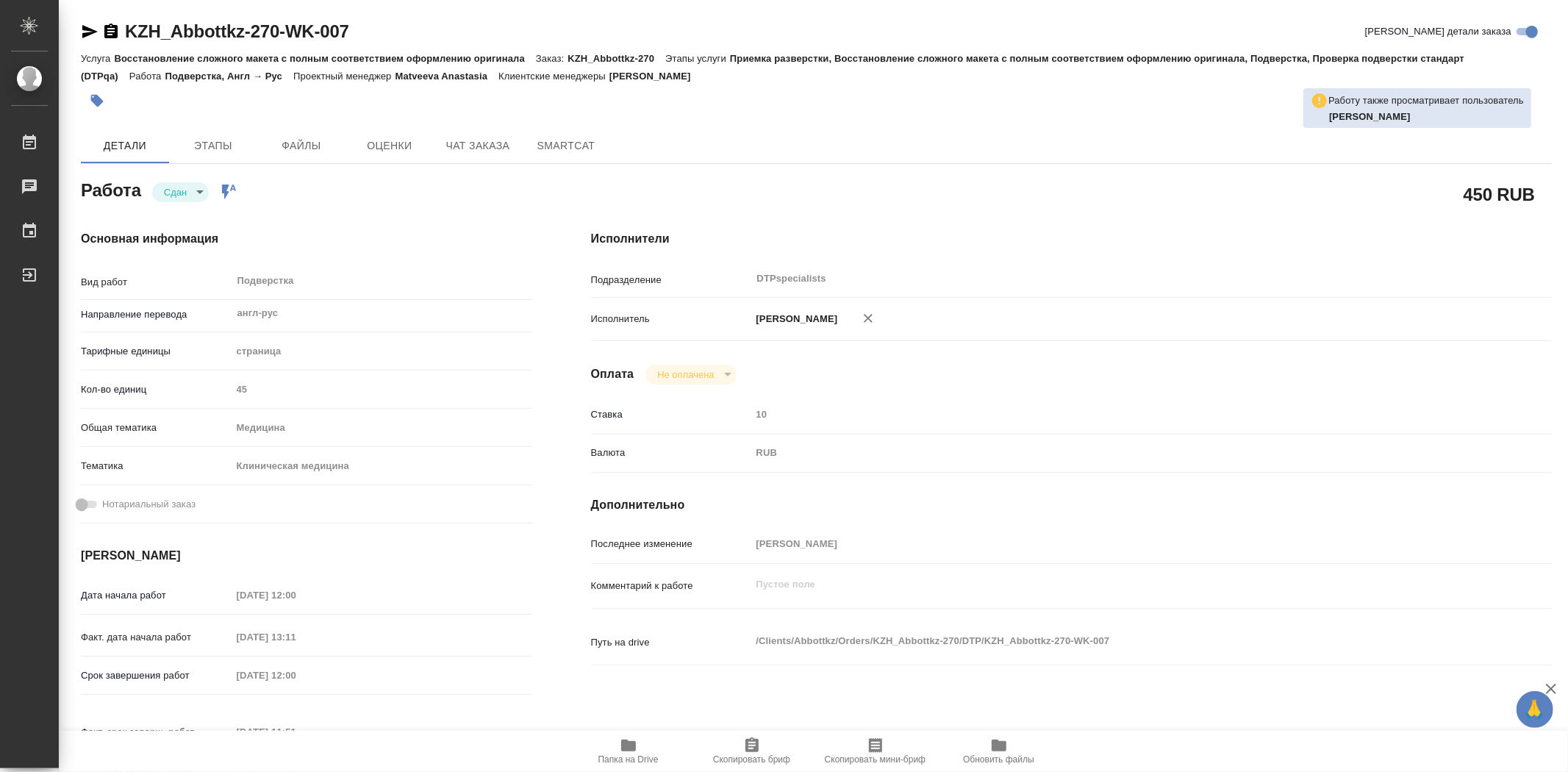
type textarea "x"
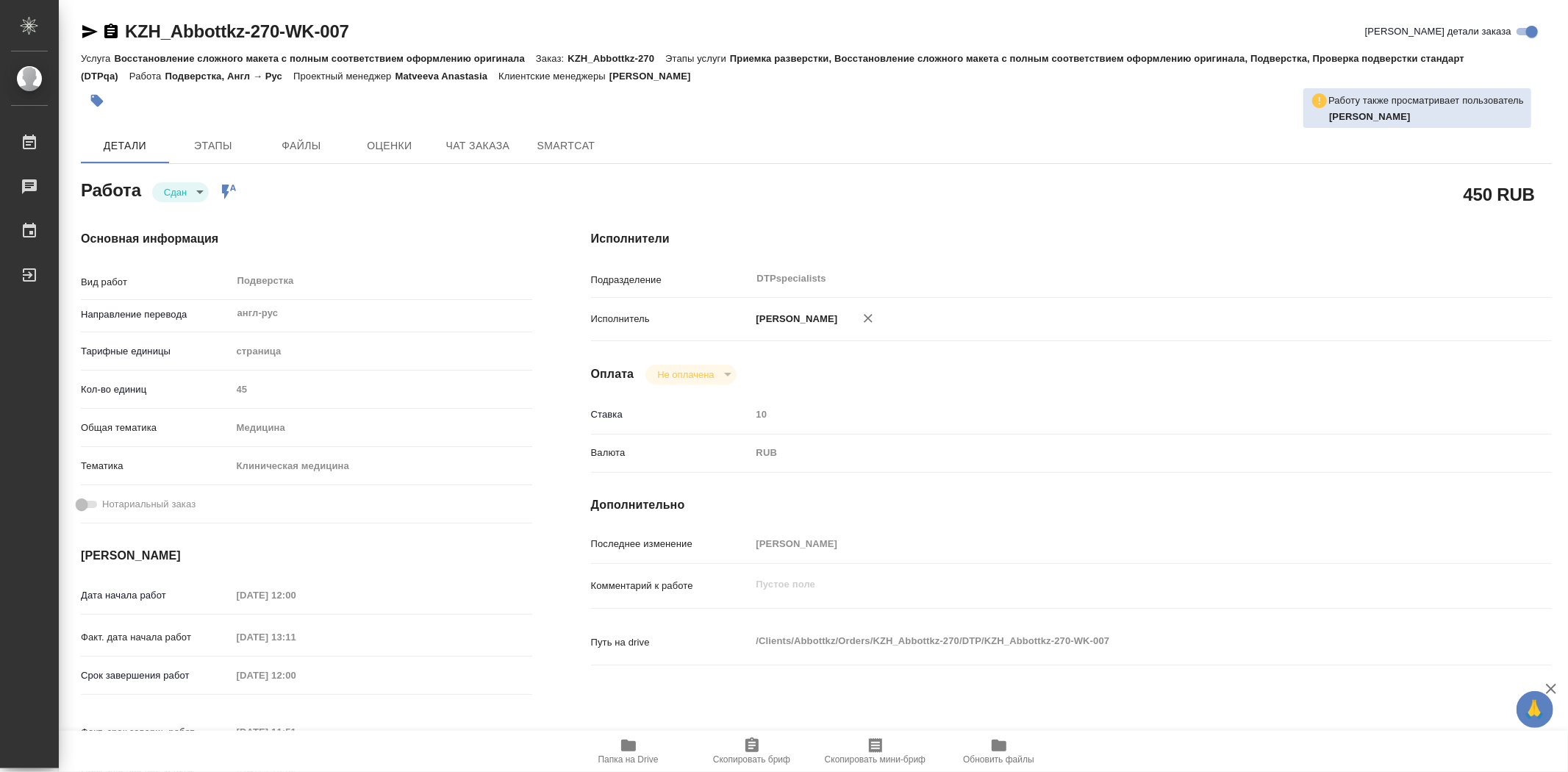
type textarea "x"
